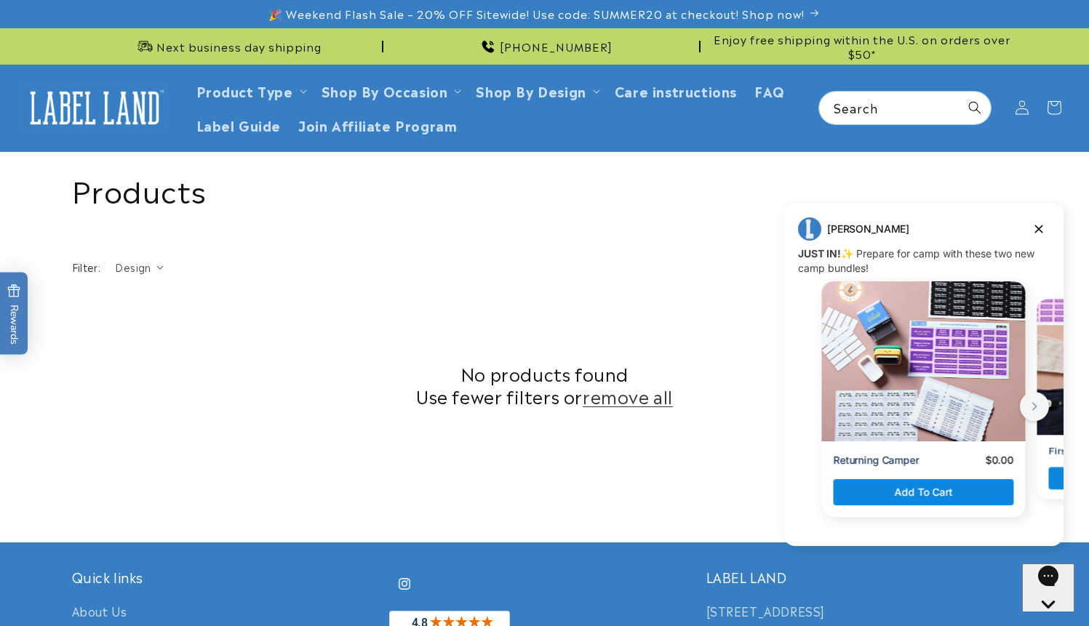
scroll to position [492, 0]
